Goal: Navigation & Orientation: Find specific page/section

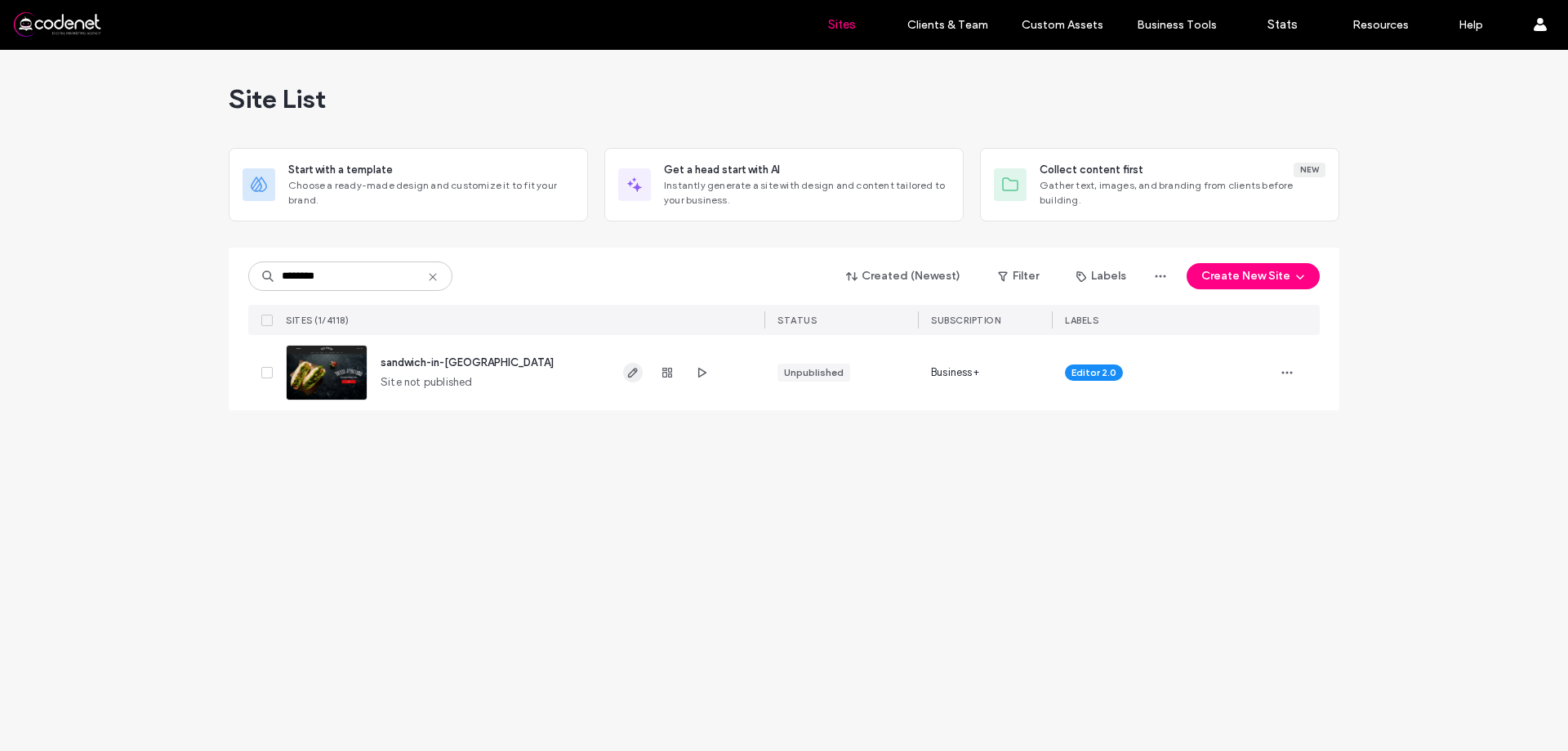
type input "********"
click at [638, 376] on icon "button" at bounding box center [633, 372] width 13 height 13
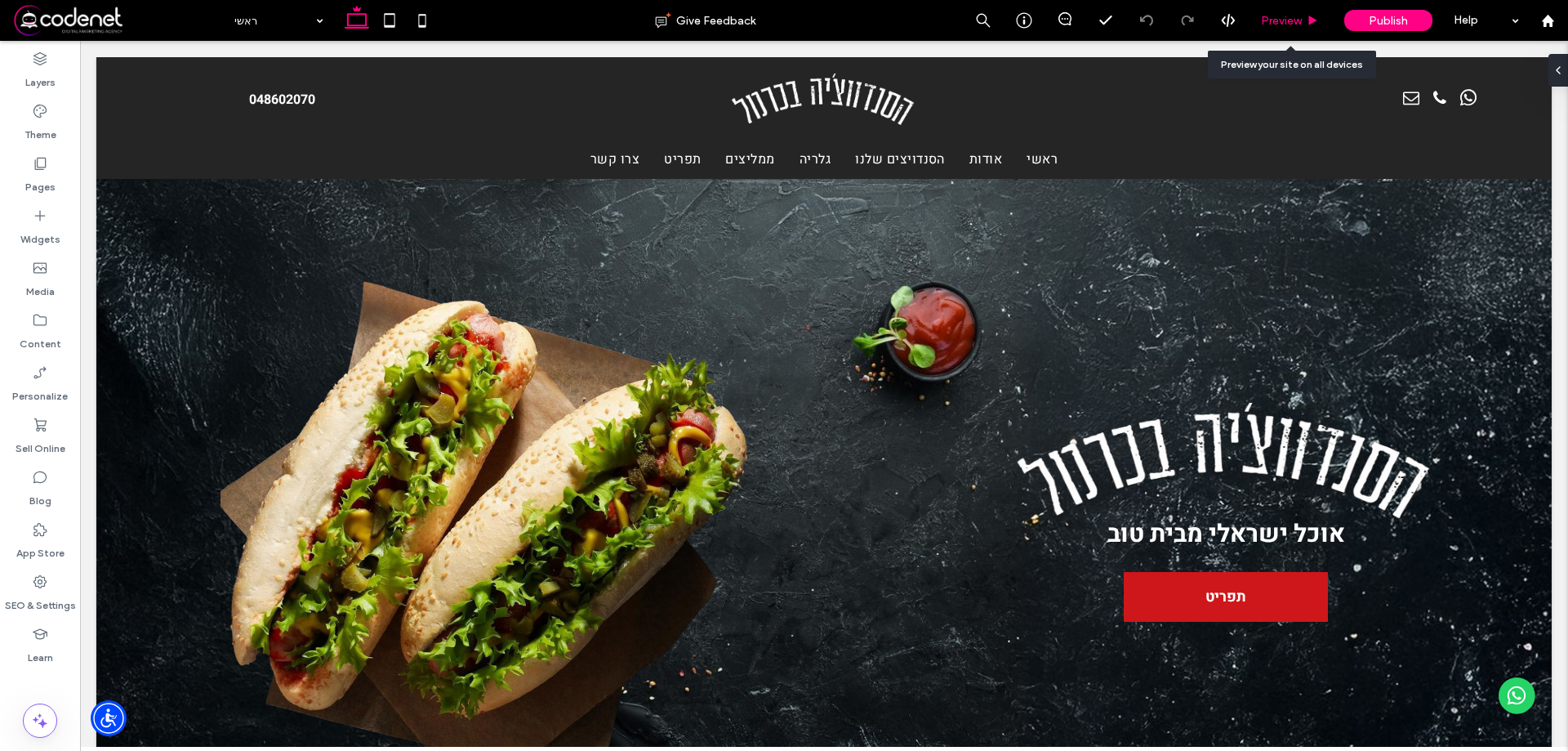
click at [1285, 24] on span "Preview" at bounding box center [1282, 21] width 41 height 14
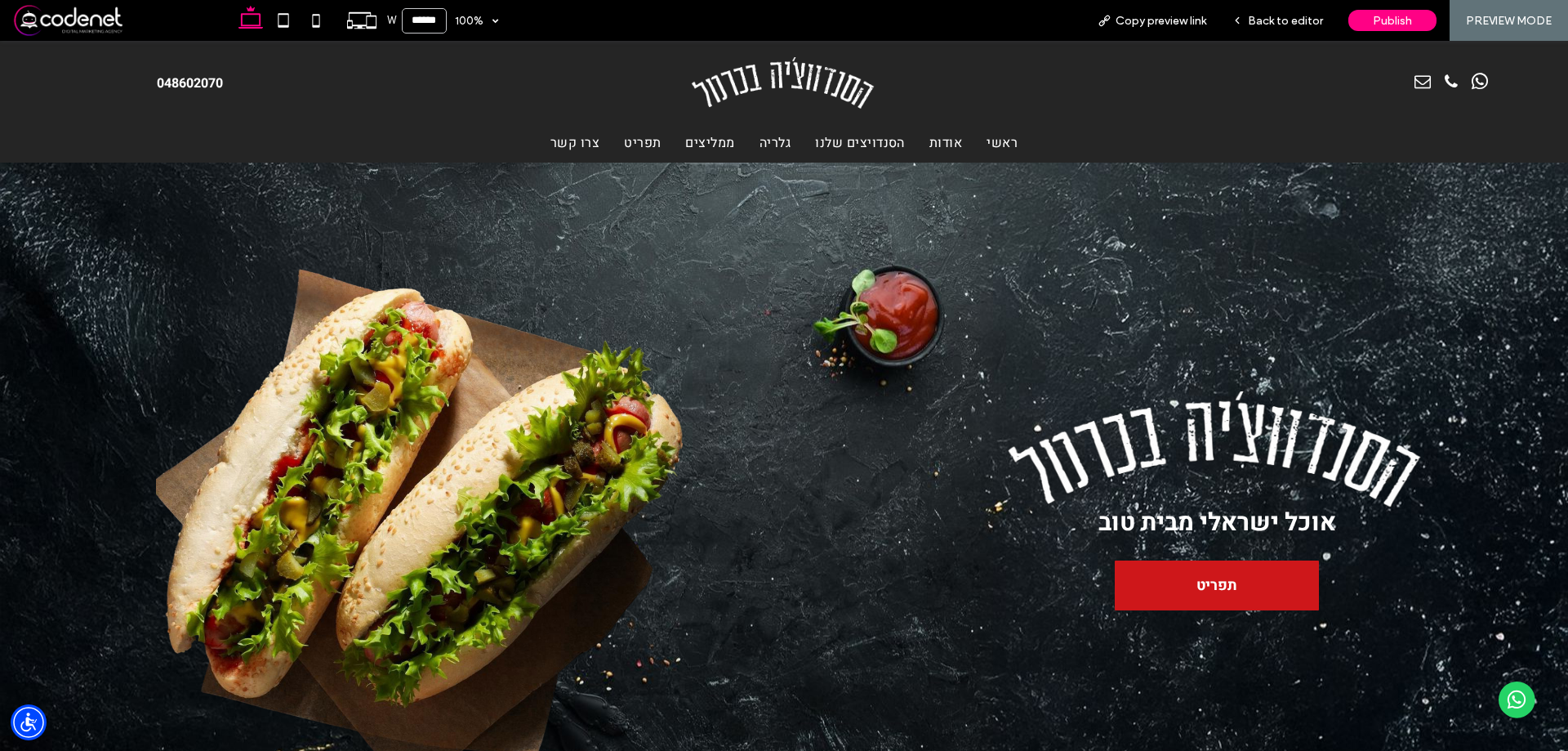
click at [640, 146] on span "תפריט" at bounding box center [642, 143] width 37 height 20
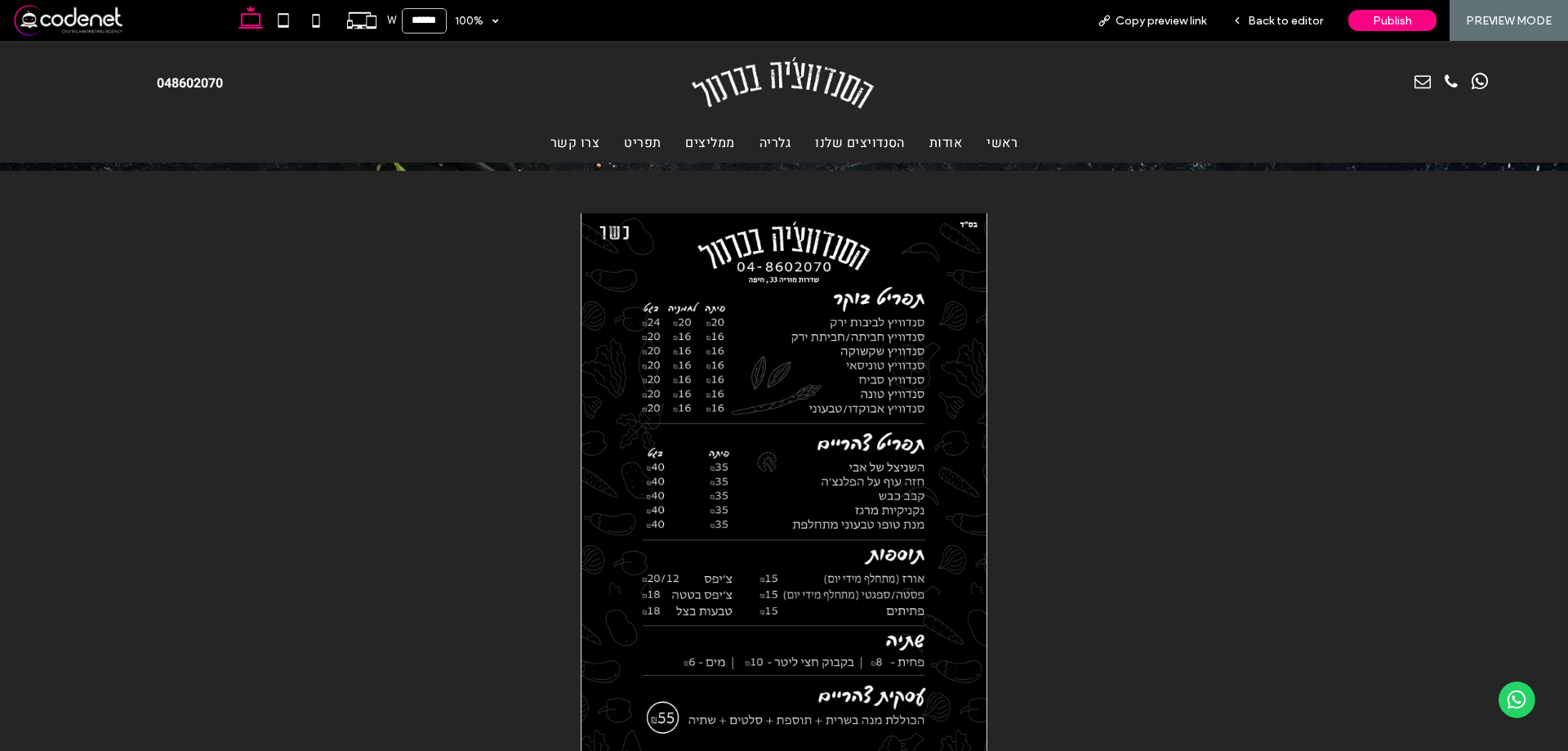
scroll to position [240, 0]
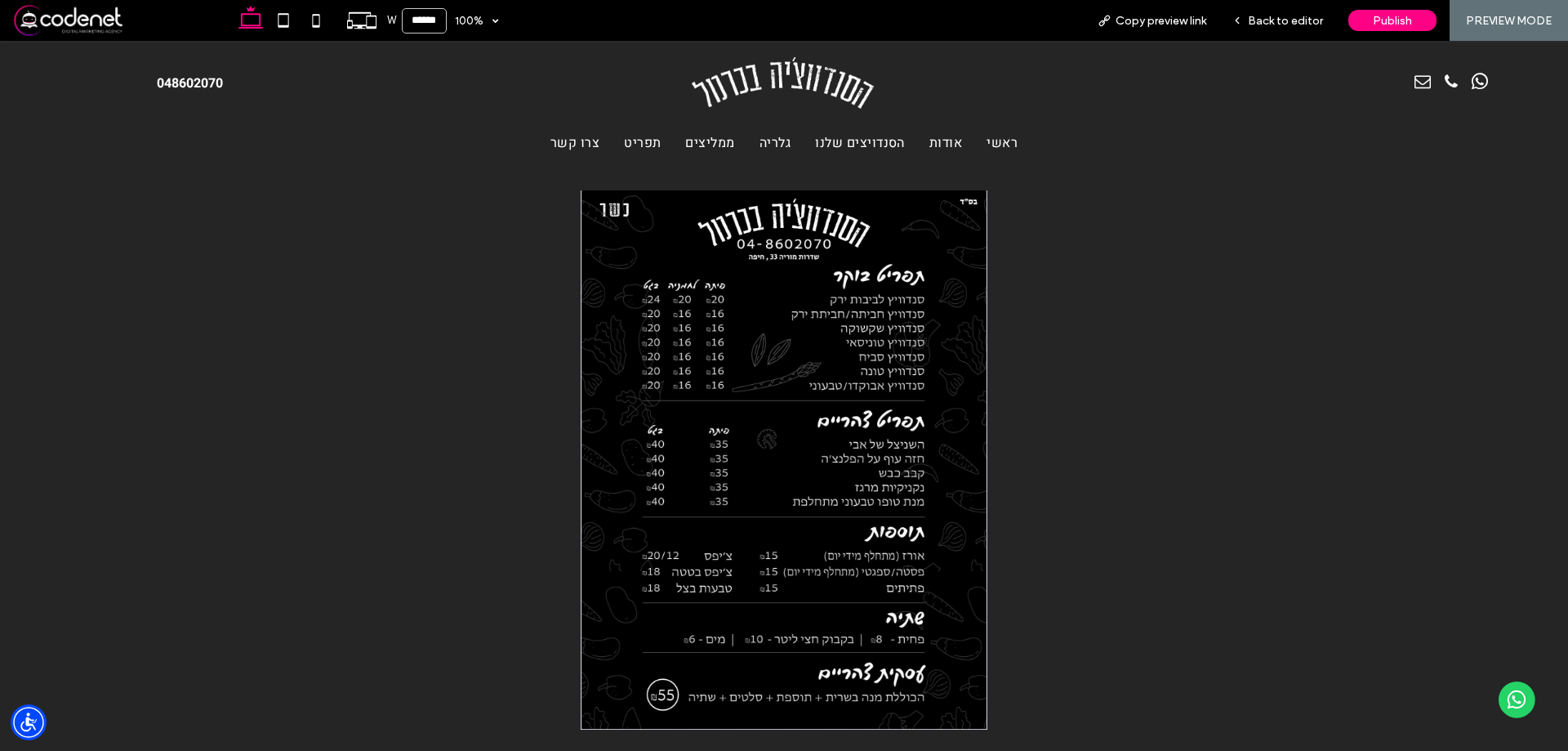
click at [795, 398] on img at bounding box center [784, 461] width 1468 height 540
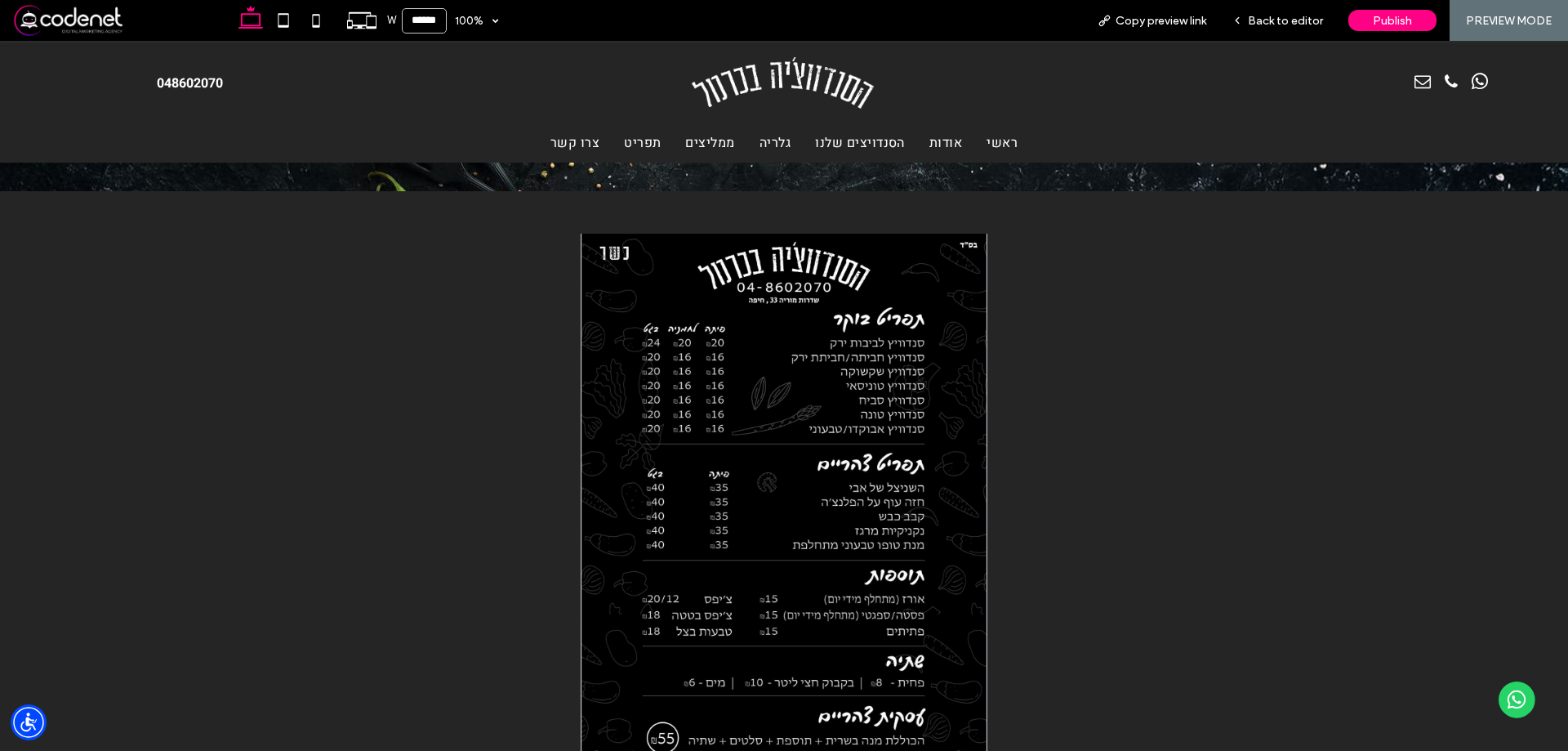
scroll to position [321, 0]
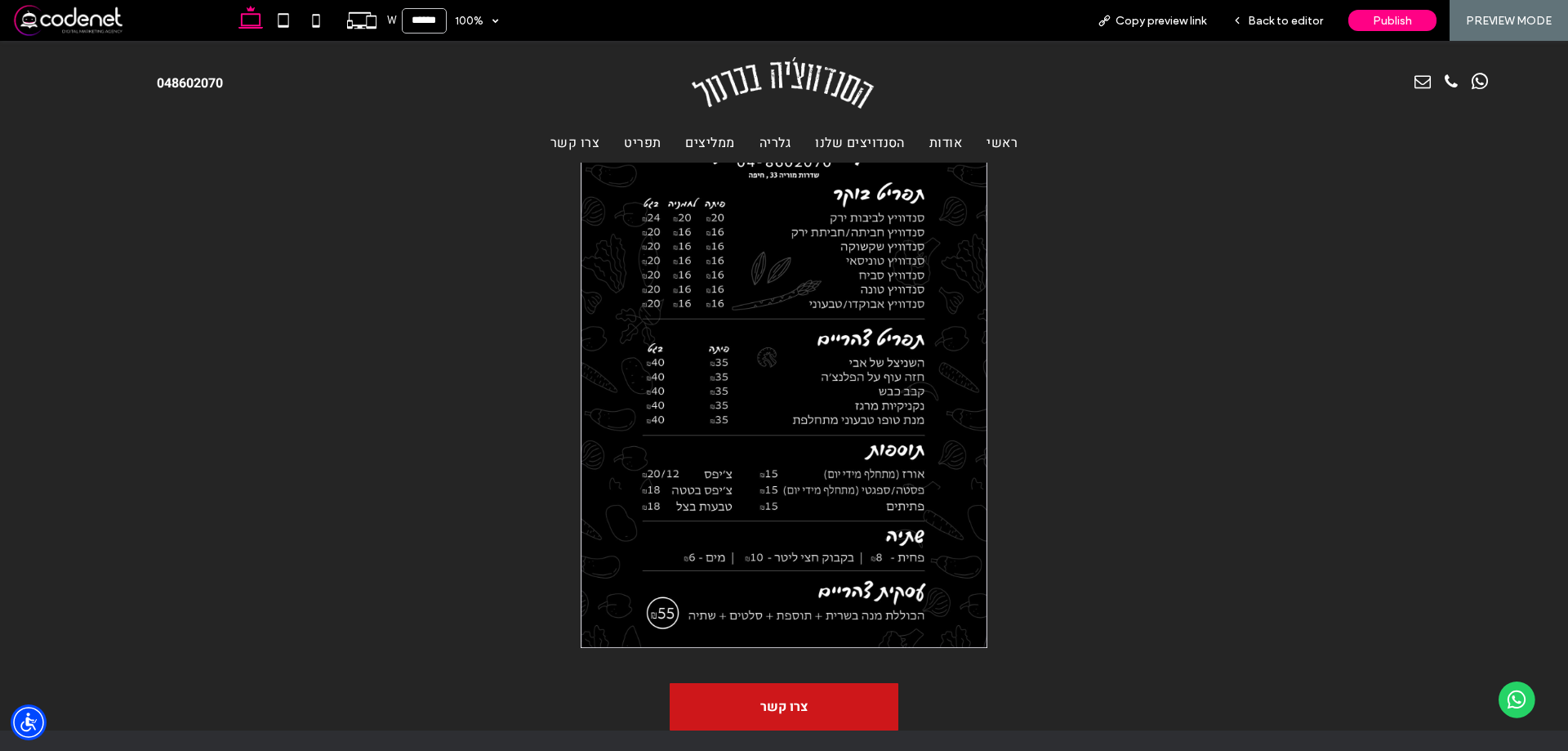
click at [838, 145] on span "הסנדויצים שלנו" at bounding box center [860, 143] width 90 height 20
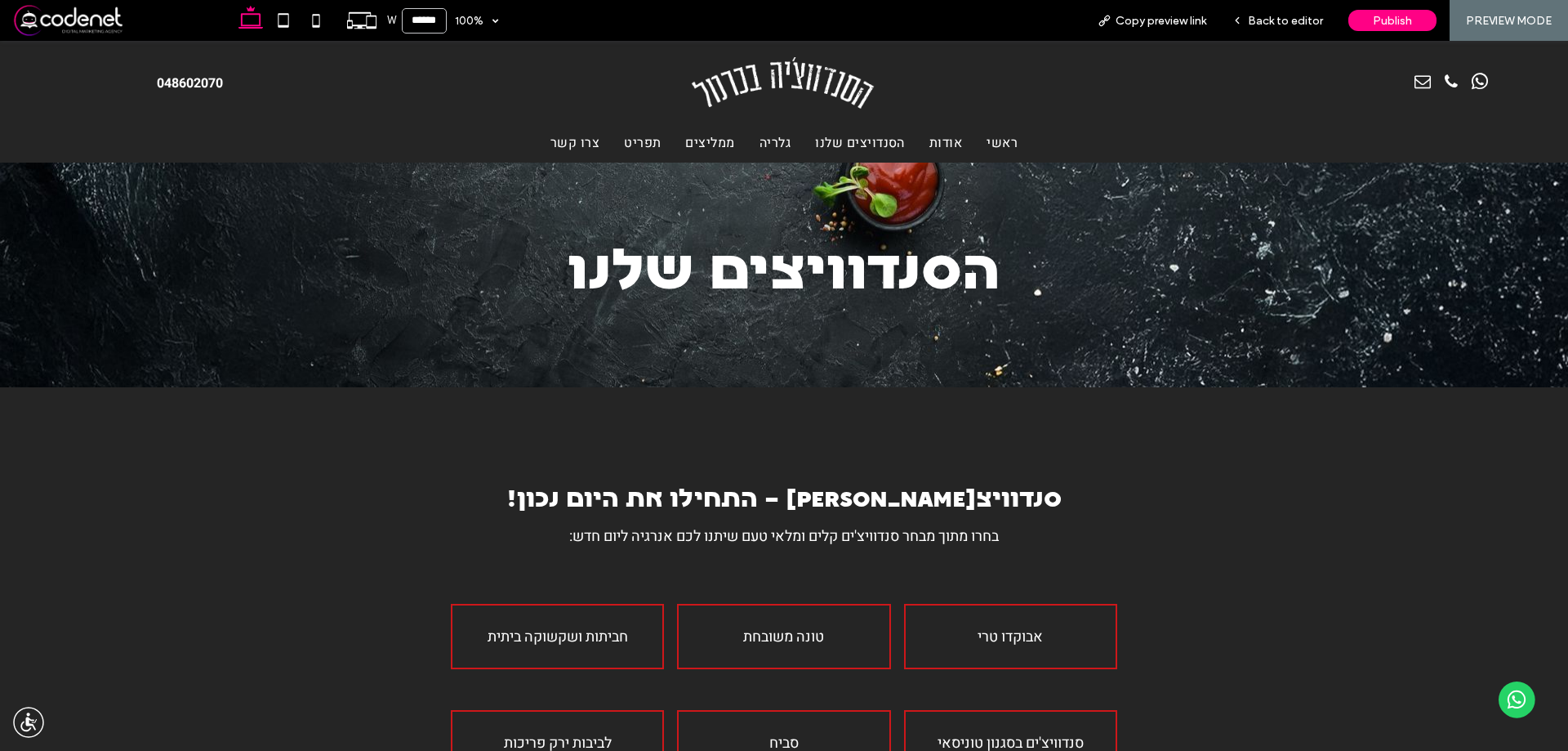
scroll to position [245, 0]
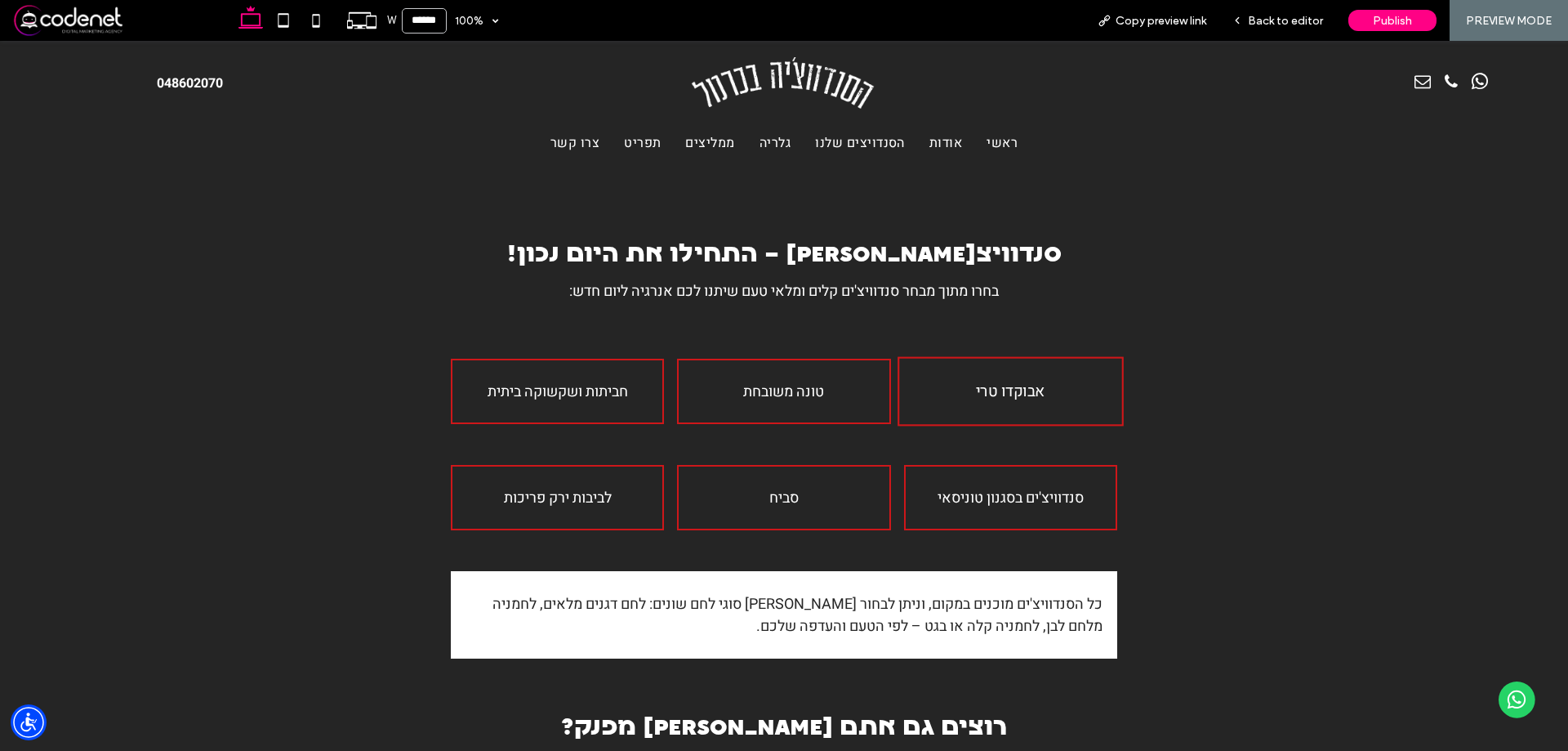
click at [982, 371] on div "אבוקדו טרי" at bounding box center [1010, 392] width 226 height 70
click at [997, 401] on span "אבוקדו טרי" at bounding box center [1011, 392] width 70 height 24
click at [824, 408] on div "טונה משובחת" at bounding box center [784, 392] width 226 height 70
click at [581, 380] on span "חביתות ושקשוקה ביתית" at bounding box center [556, 392] width 149 height 24
click at [594, 522] on div "לביבות ירק פריכות" at bounding box center [556, 498] width 226 height 70
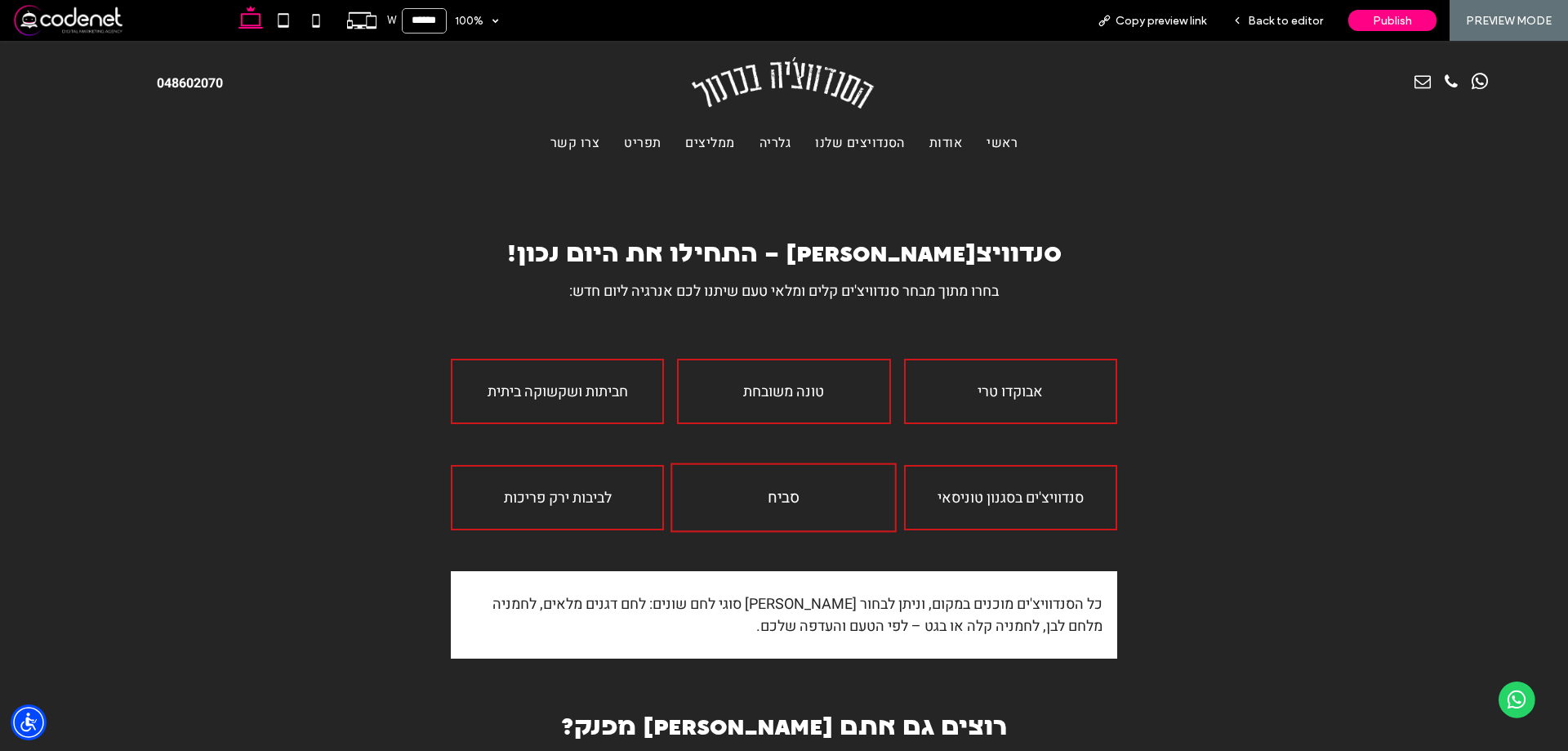
click at [677, 510] on div "סביח" at bounding box center [784, 498] width 226 height 70
click at [993, 484] on div "סנדוויצ'ים בסגנון טוניסאי" at bounding box center [1010, 498] width 226 height 70
click at [988, 501] on span "סנדוויצ'ים בסגנון טוניסאי" at bounding box center [1011, 498] width 155 height 24
click at [1035, 498] on span "סנדוויצ'ים בסגנון טוניסאי" at bounding box center [1011, 498] width 155 height 24
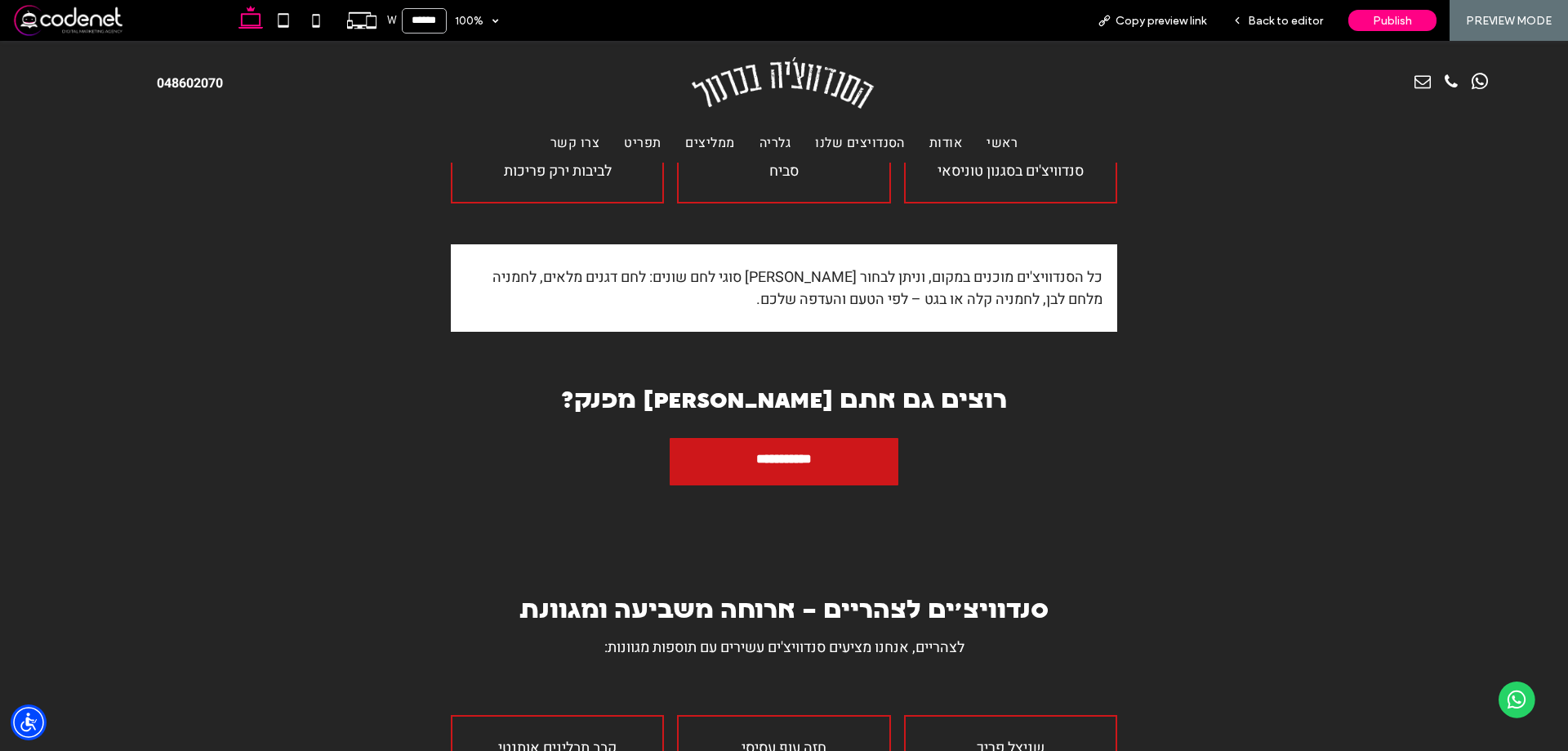
scroll to position [899, 0]
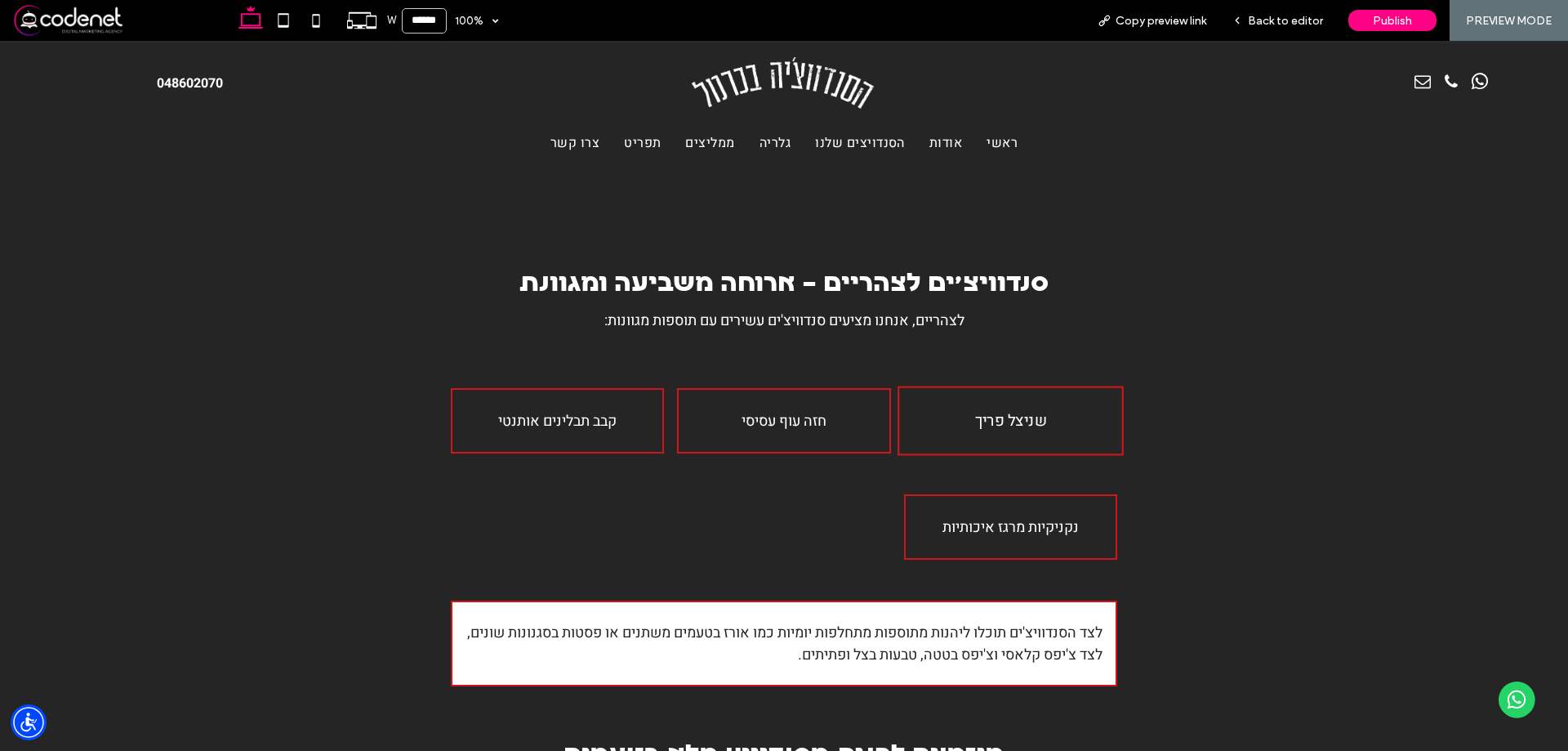
click at [975, 430] on span "שניצל פריך" at bounding box center [1011, 422] width 72 height 24
click at [879, 433] on div "חזה עוף עסיסי" at bounding box center [784, 421] width 226 height 70
click at [607, 446] on div "קבב תבלינים אותנטי" at bounding box center [556, 421] width 226 height 70
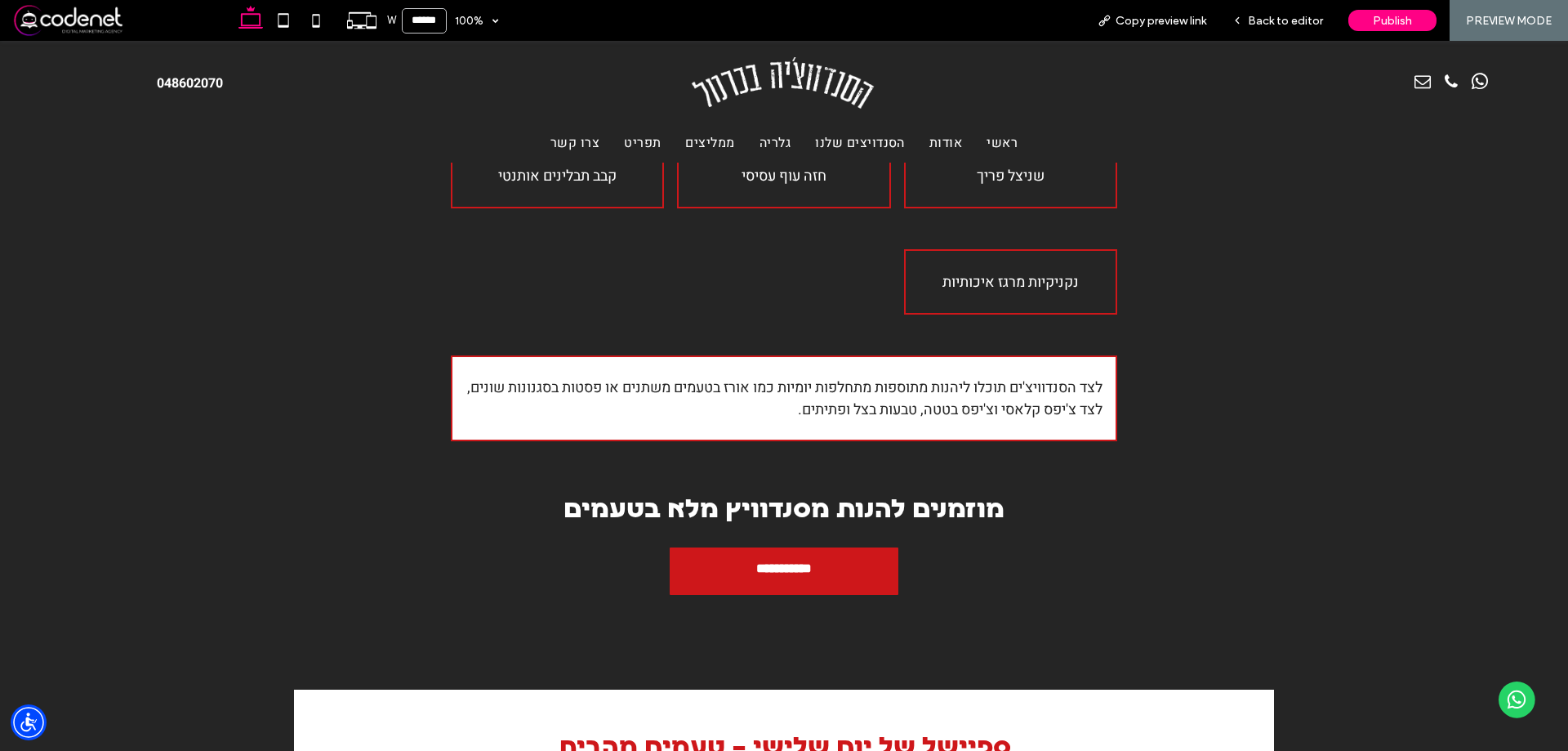
click at [841, 429] on div "לצד הסנדוויצ'ים תוכלו ליהנות מתוספות מתחלפות יומיות כמו אורז בטעמים משתנים או פ…" at bounding box center [784, 399] width 666 height 86
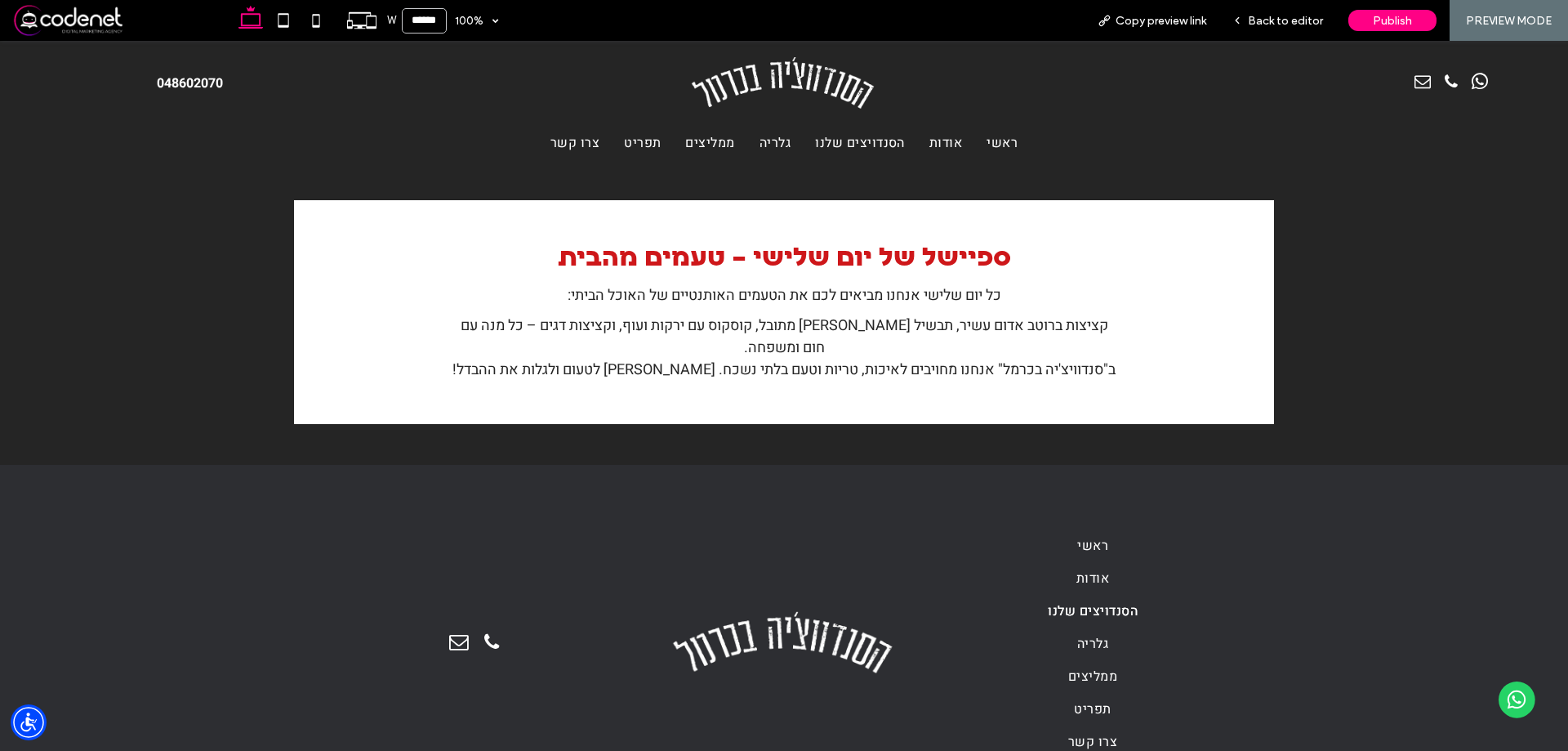
scroll to position [1634, 0]
click at [852, 339] on span "קציצות ברוטב אדום עשיר, תבשיל [PERSON_NAME] מתובל, קוסקוס עם ירקות ועוף, וקציצו…" at bounding box center [784, 335] width 647 height 44
click at [828, 149] on span "הסנדויצים שלנו" at bounding box center [860, 143] width 90 height 20
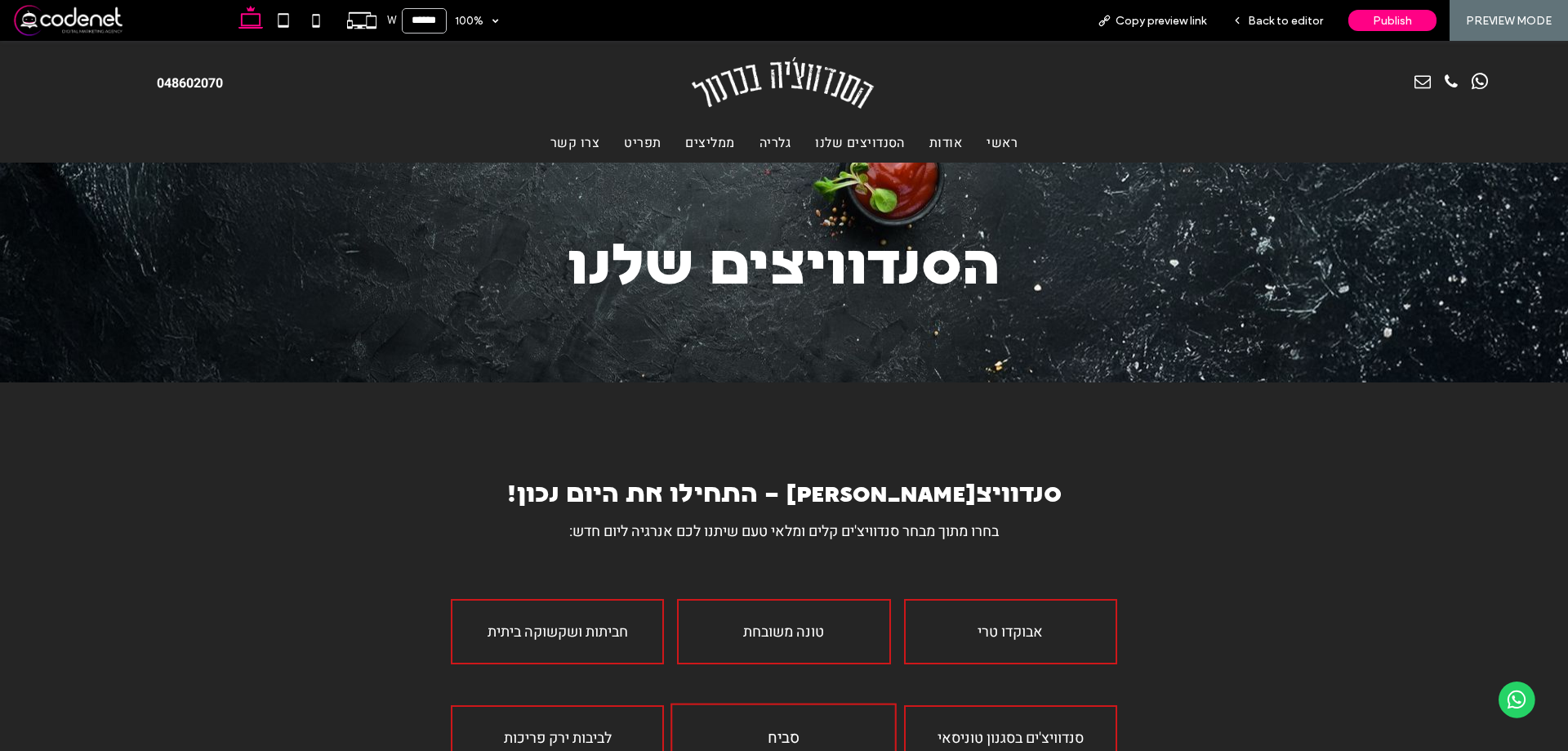
scroll to position [327, 0]
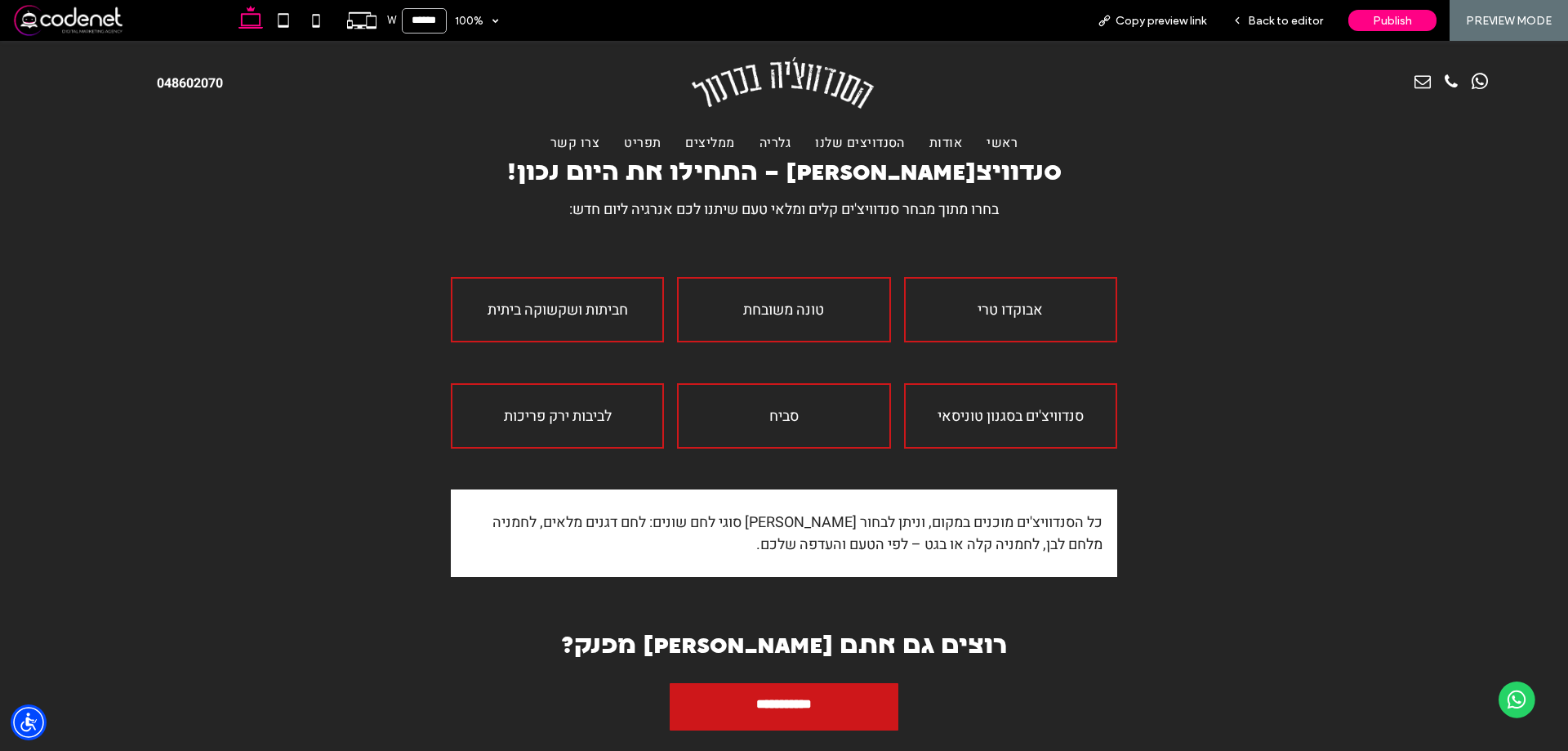
click at [940, 152] on span "אודות" at bounding box center [945, 143] width 33 height 20
click at [943, 150] on div "W ****** 100% Copy preview link Back to editor Publish PREVIEW MODE Design Pane…" at bounding box center [784, 376] width 1568 height 751
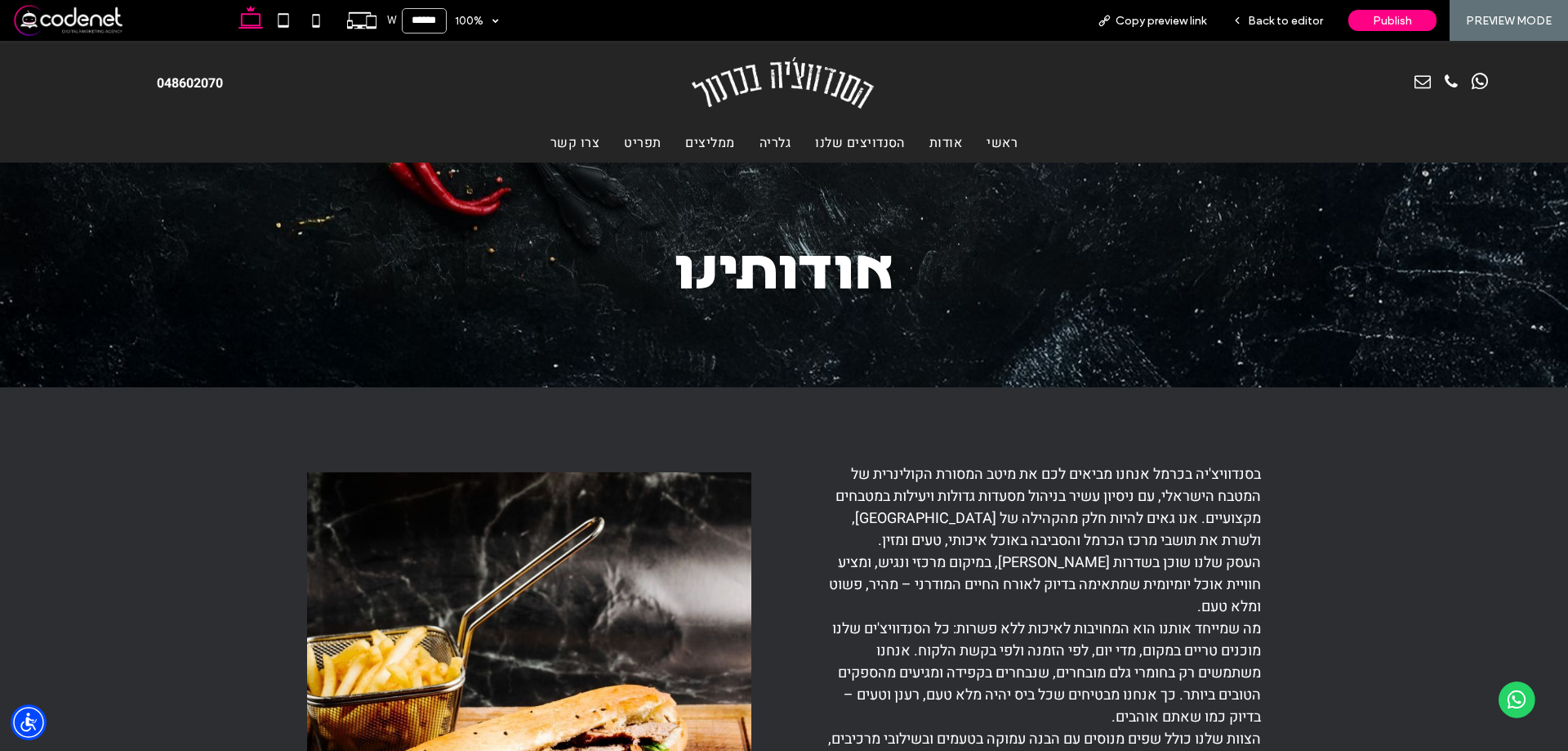
click at [1004, 140] on span "ראשי" at bounding box center [1002, 143] width 31 height 20
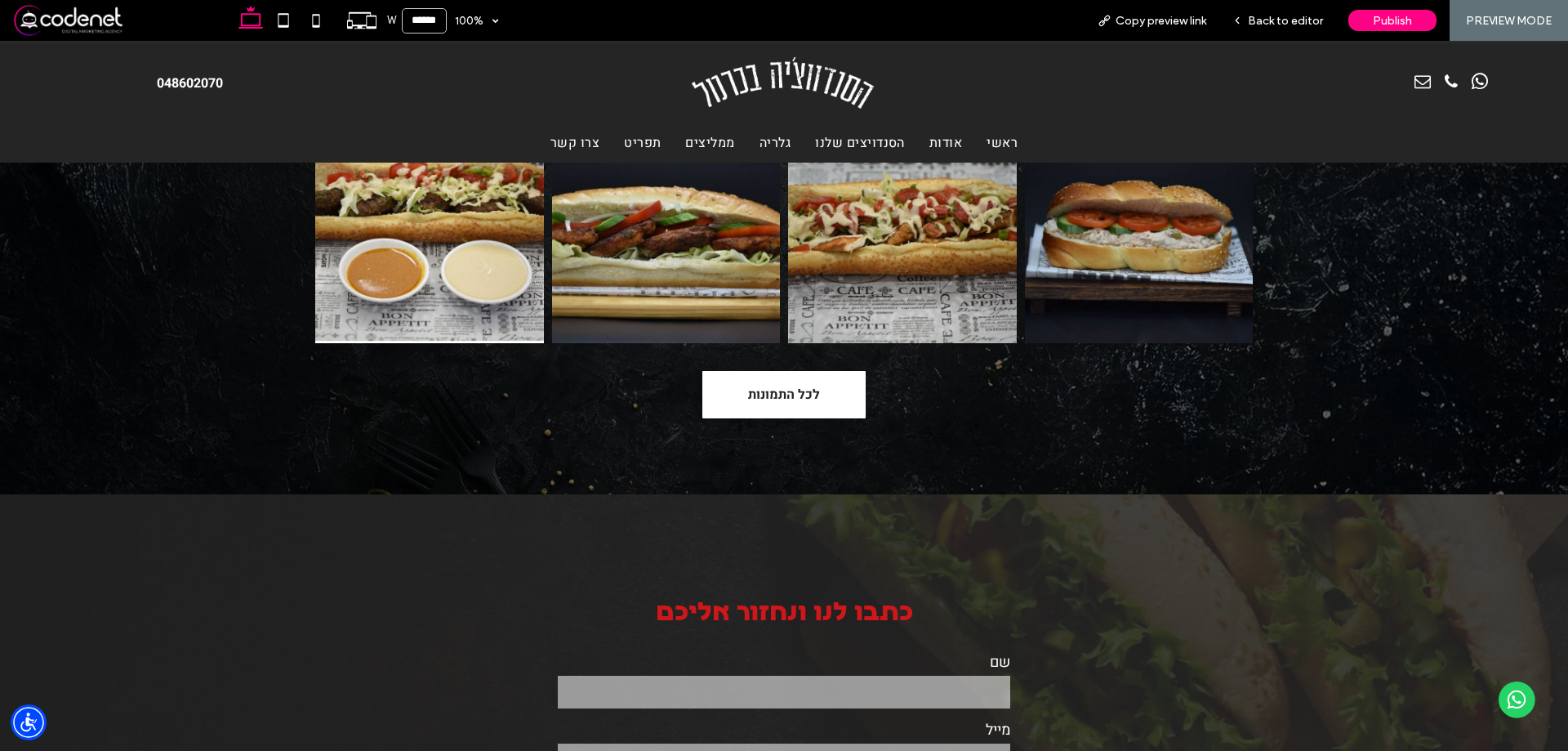
scroll to position [1634, 0]
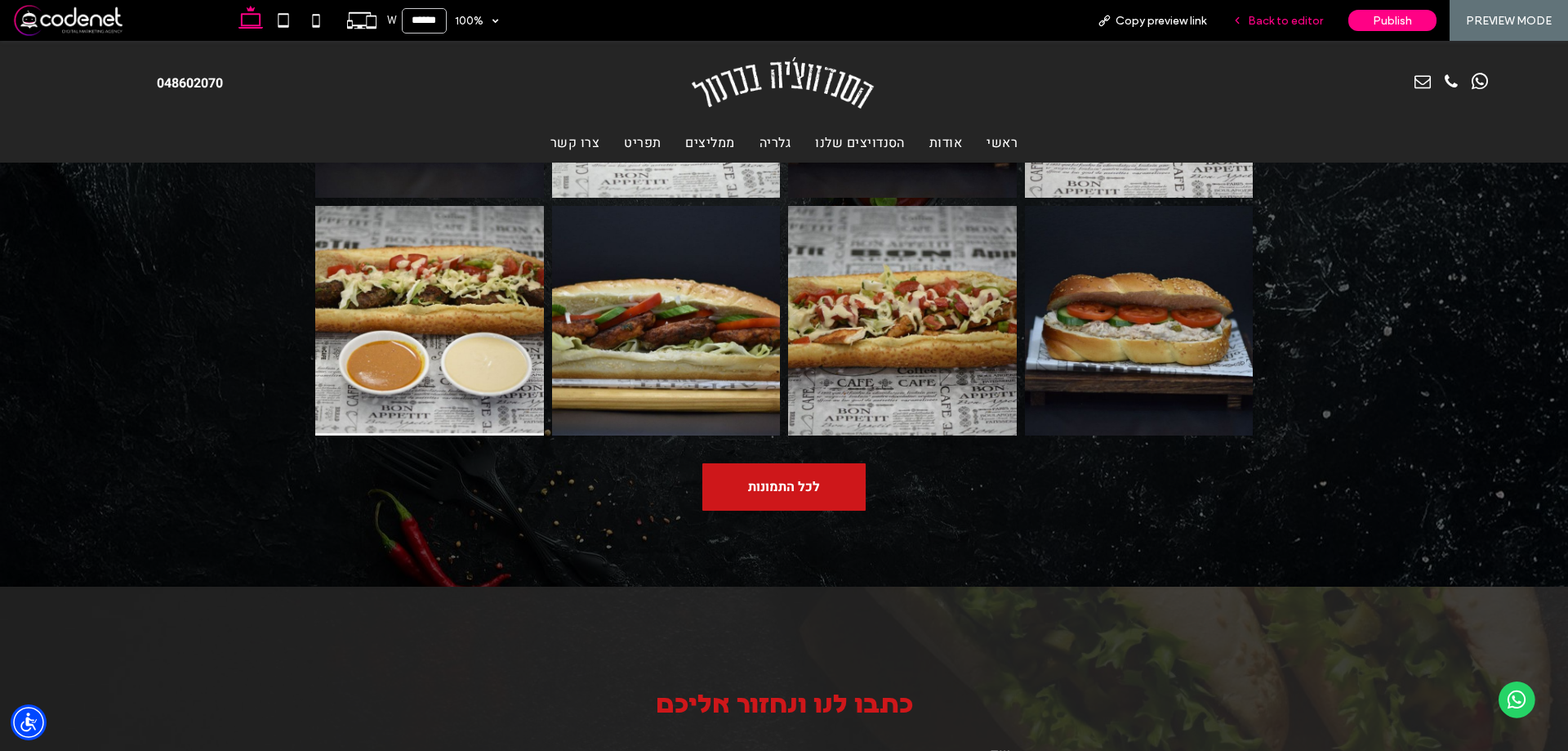
click at [1298, 27] on span "Back to editor" at bounding box center [1285, 21] width 76 height 14
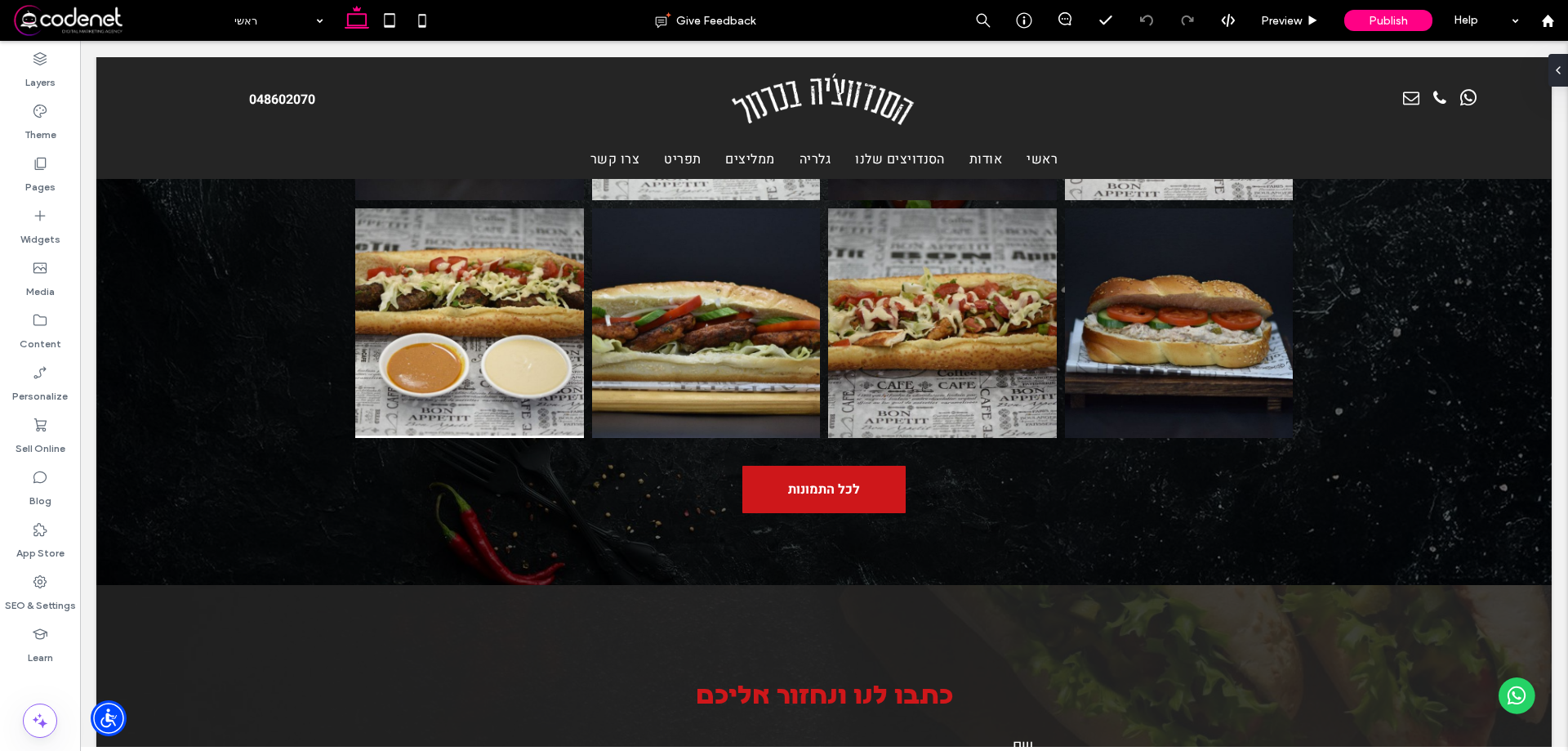
scroll to position [1628, 0]
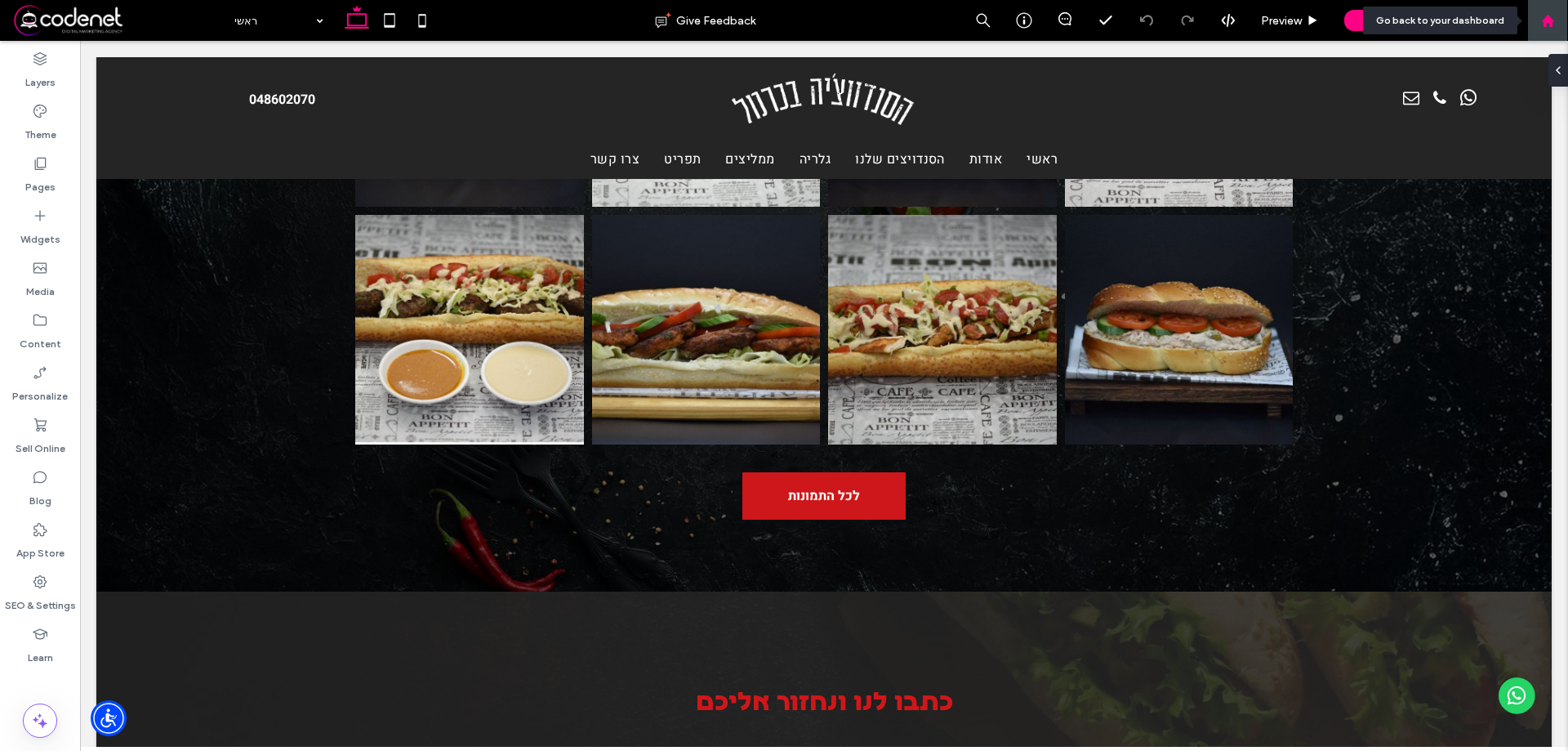
click at [1562, 25] on div at bounding box center [1548, 21] width 40 height 14
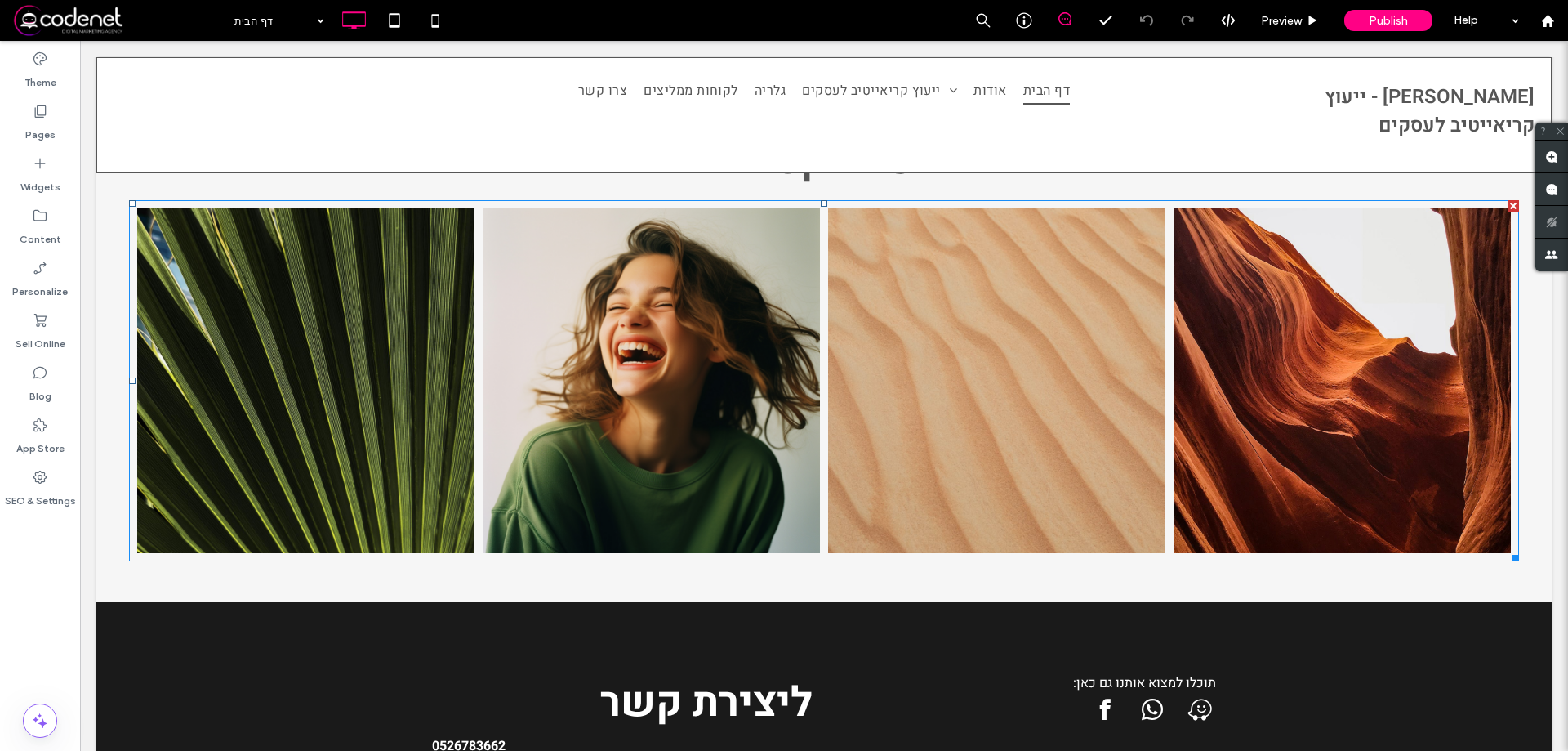
scroll to position [1141, 0]
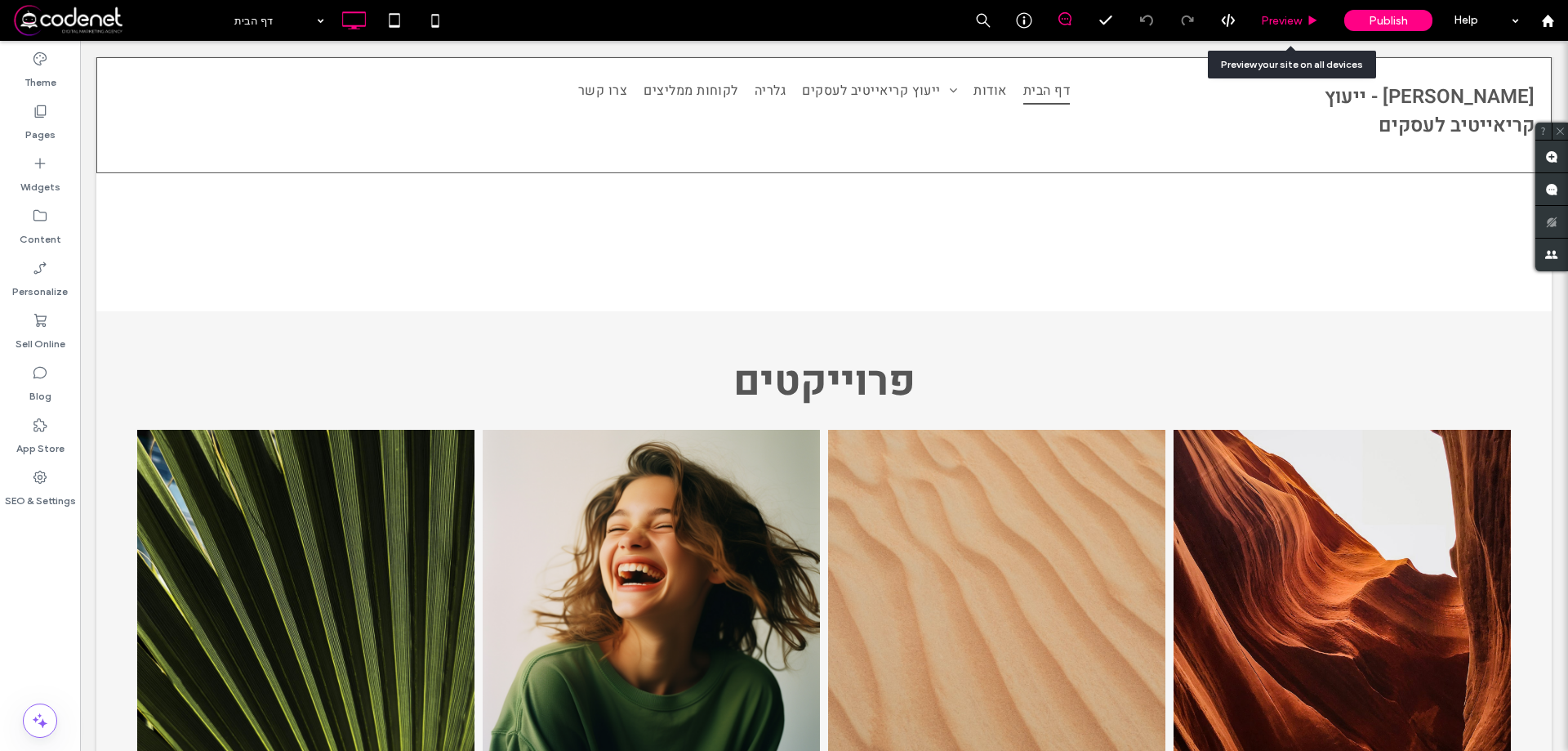
click at [1275, 16] on span "Preview" at bounding box center [1282, 21] width 41 height 14
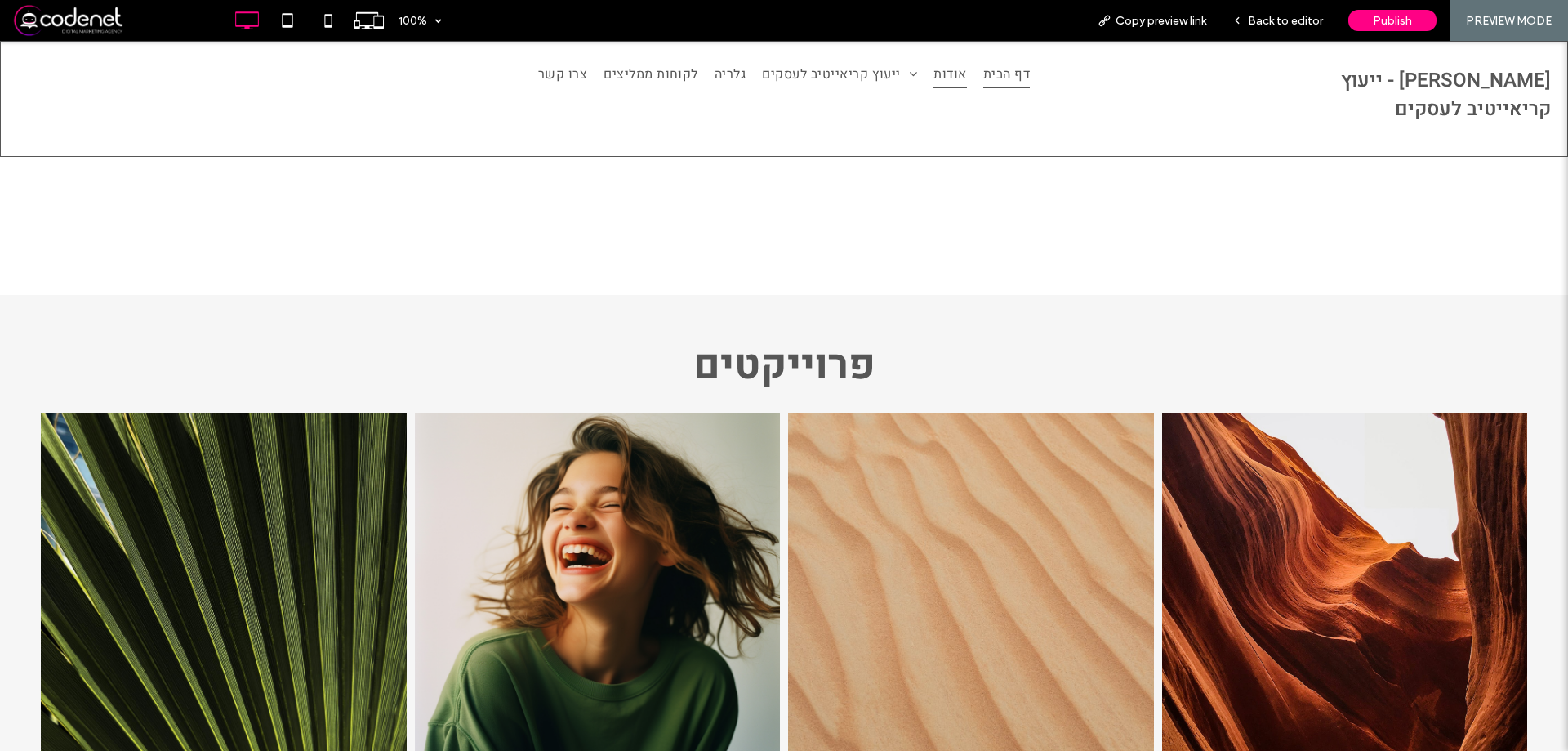
click at [935, 74] on span "אודות" at bounding box center [950, 74] width 33 height 27
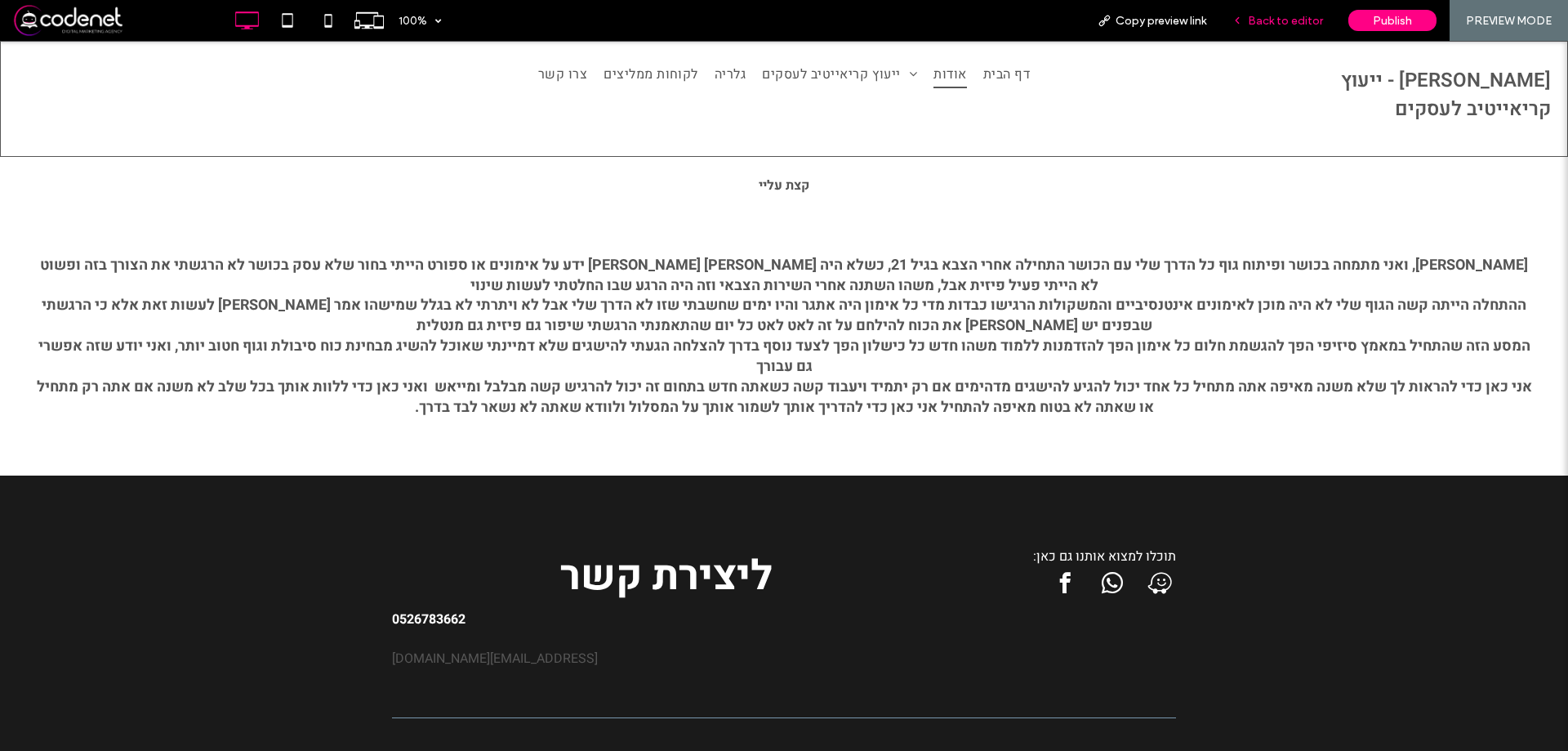
click at [1261, 22] on span "Back to editor" at bounding box center [1285, 21] width 76 height 14
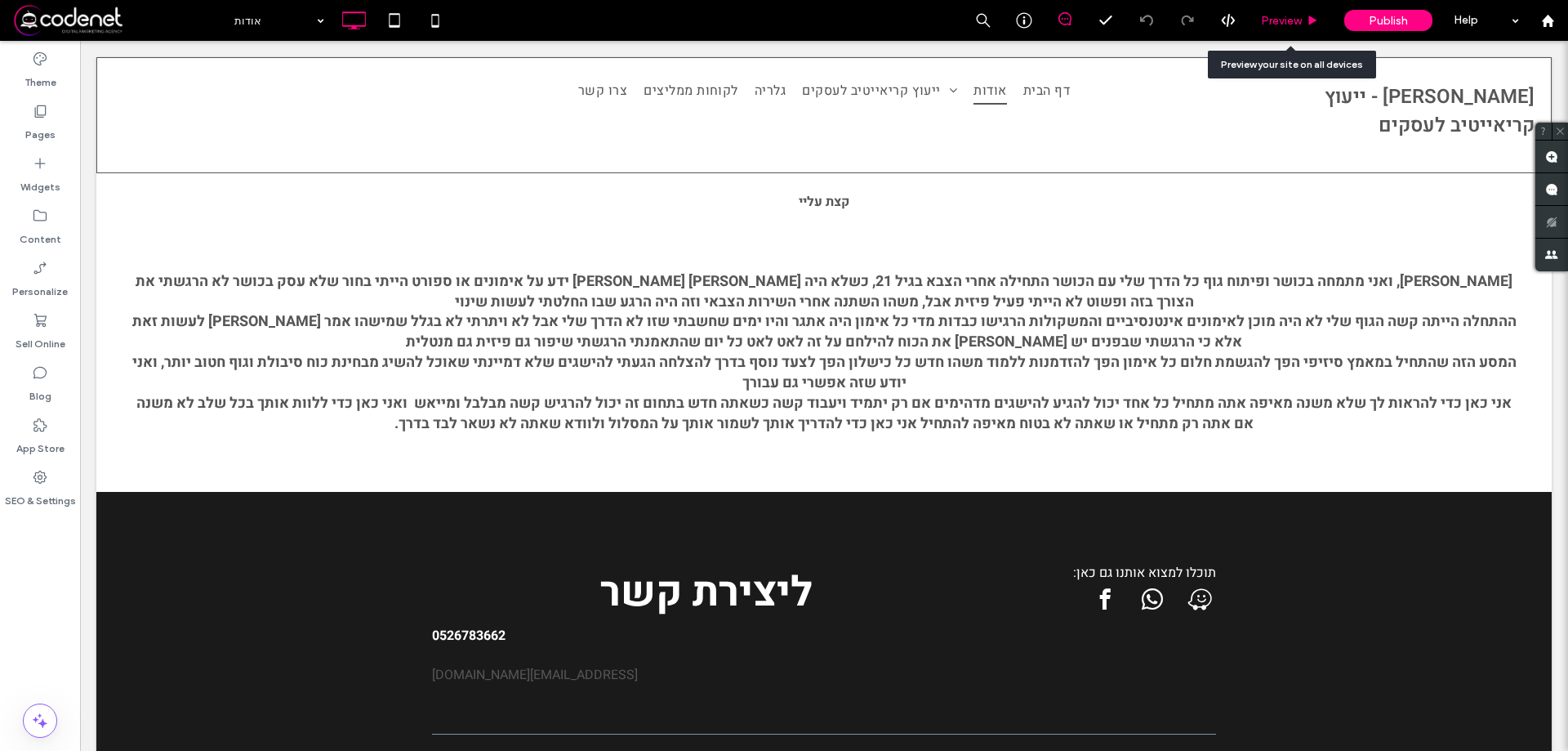
click at [1285, 14] on span "Preview" at bounding box center [1282, 21] width 41 height 14
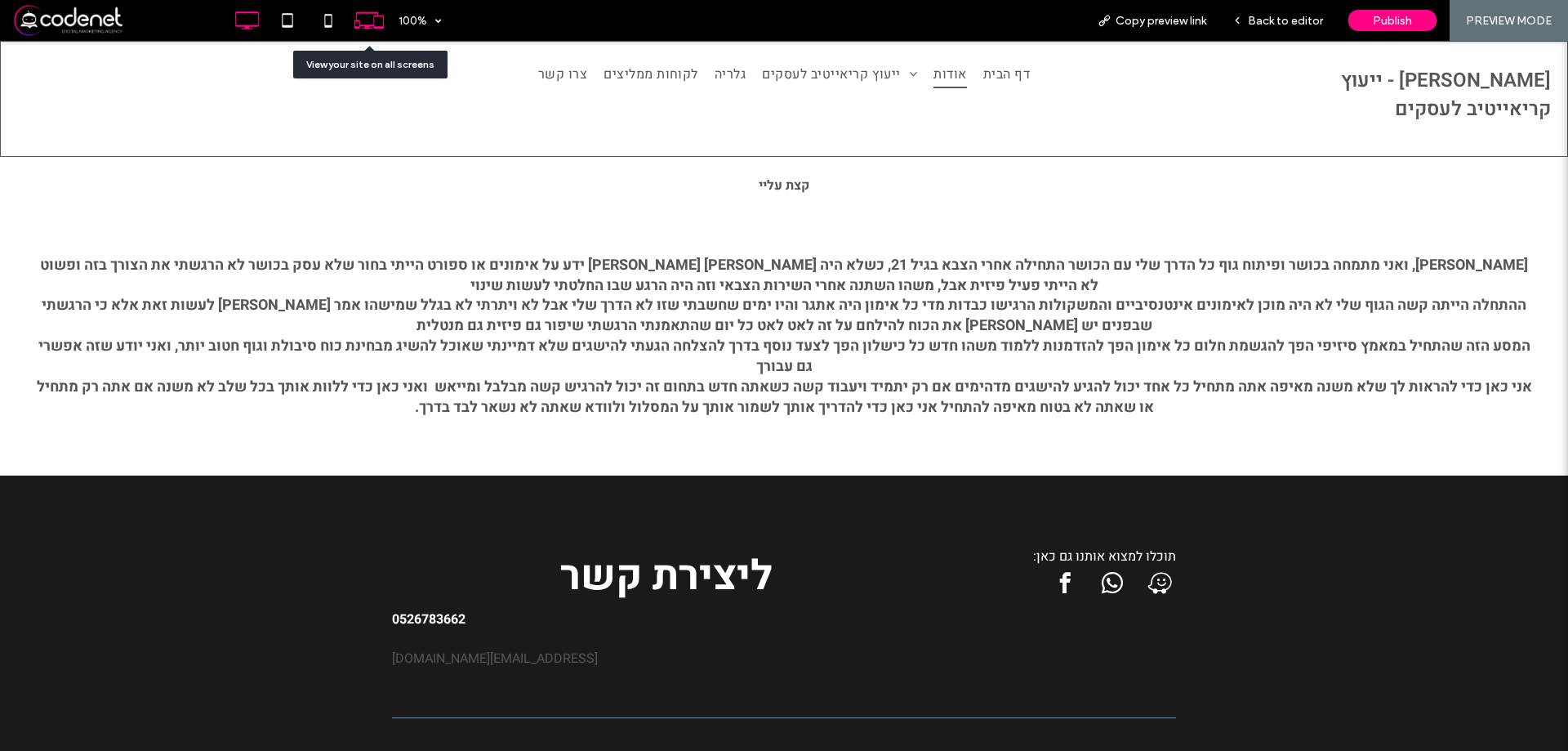
click at [380, 20] on icon at bounding box center [369, 21] width 31 height 31
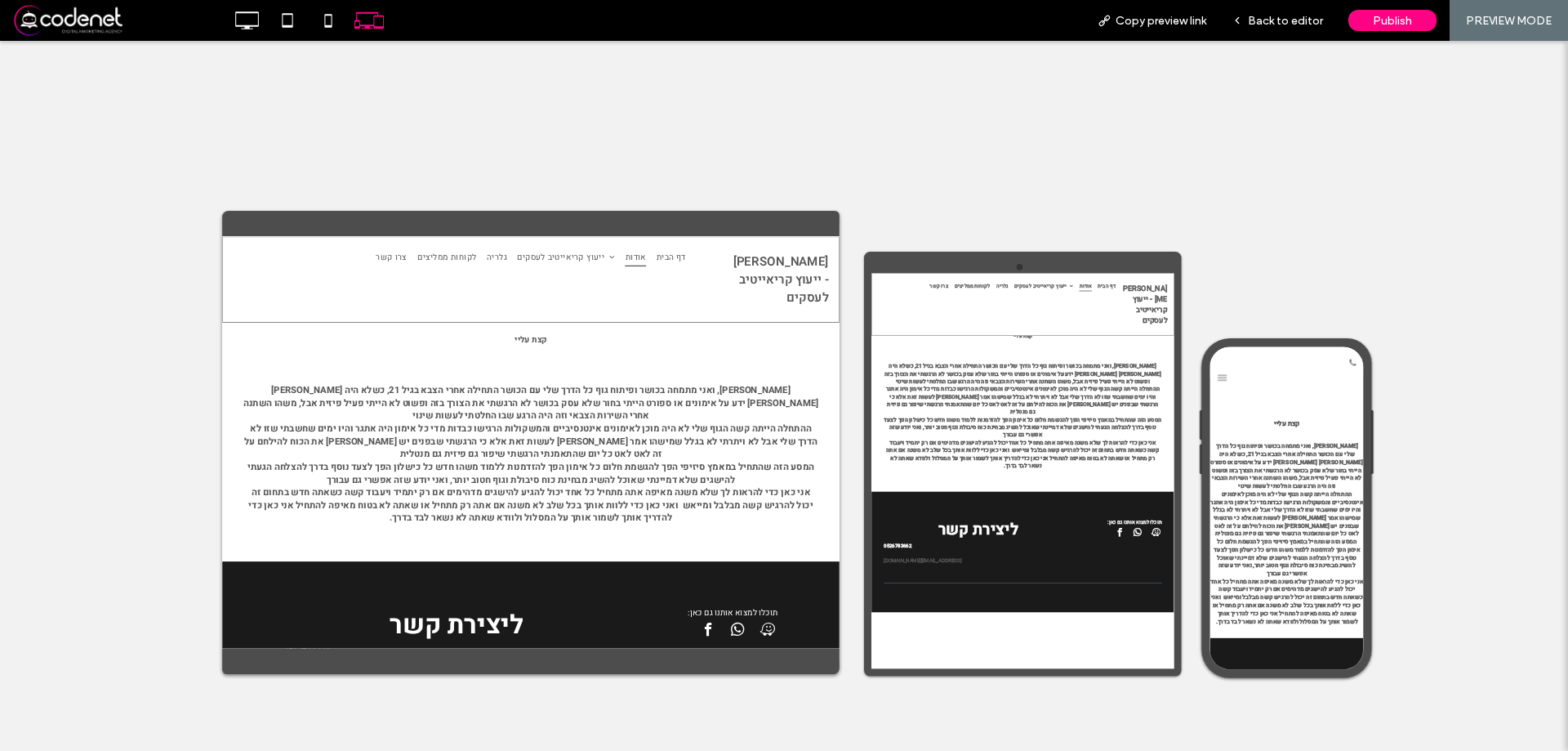
click at [1347, 135] on div at bounding box center [784, 396] width 1568 height 711
